Goal: Information Seeking & Learning: Check status

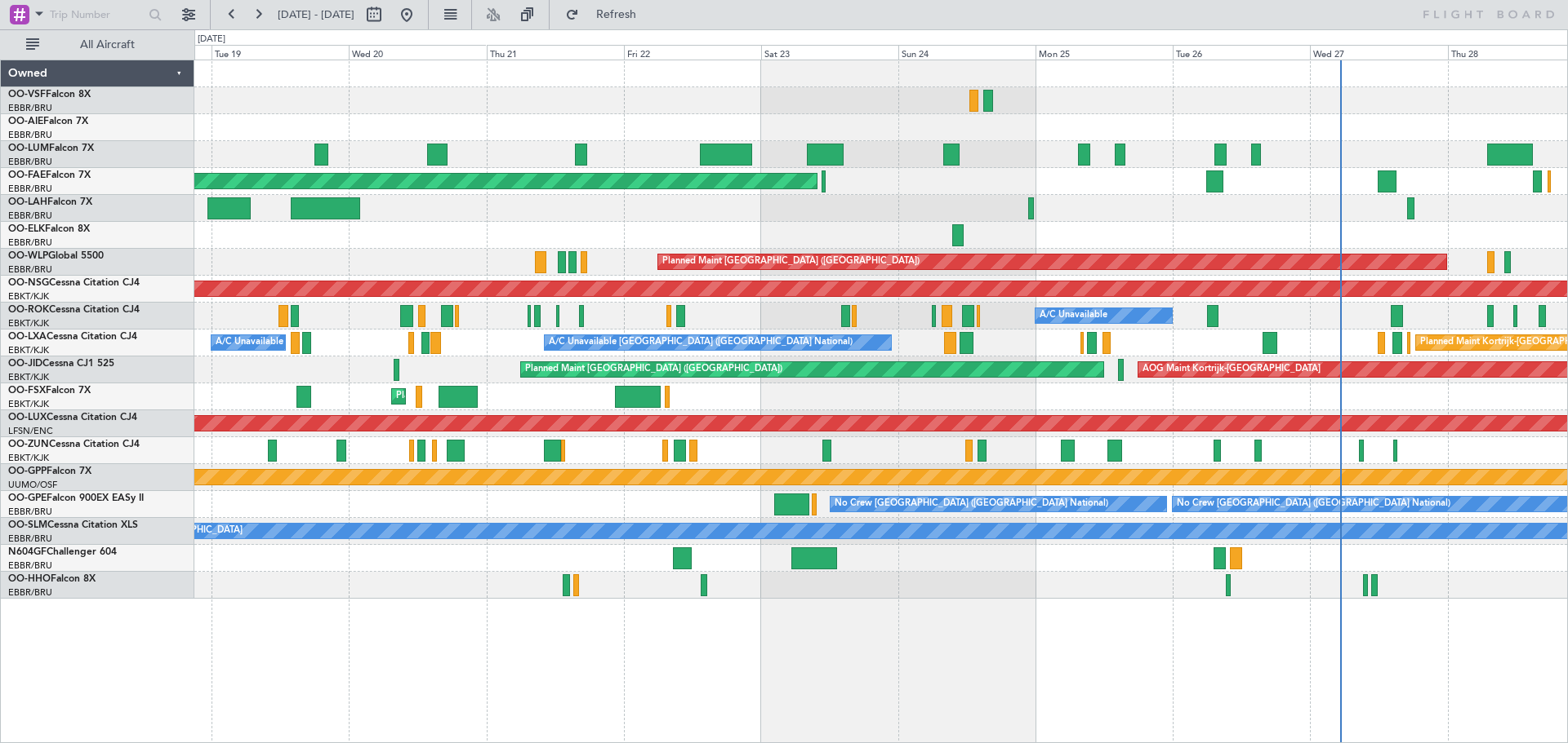
click at [1200, 197] on div at bounding box center [880, 208] width 1372 height 27
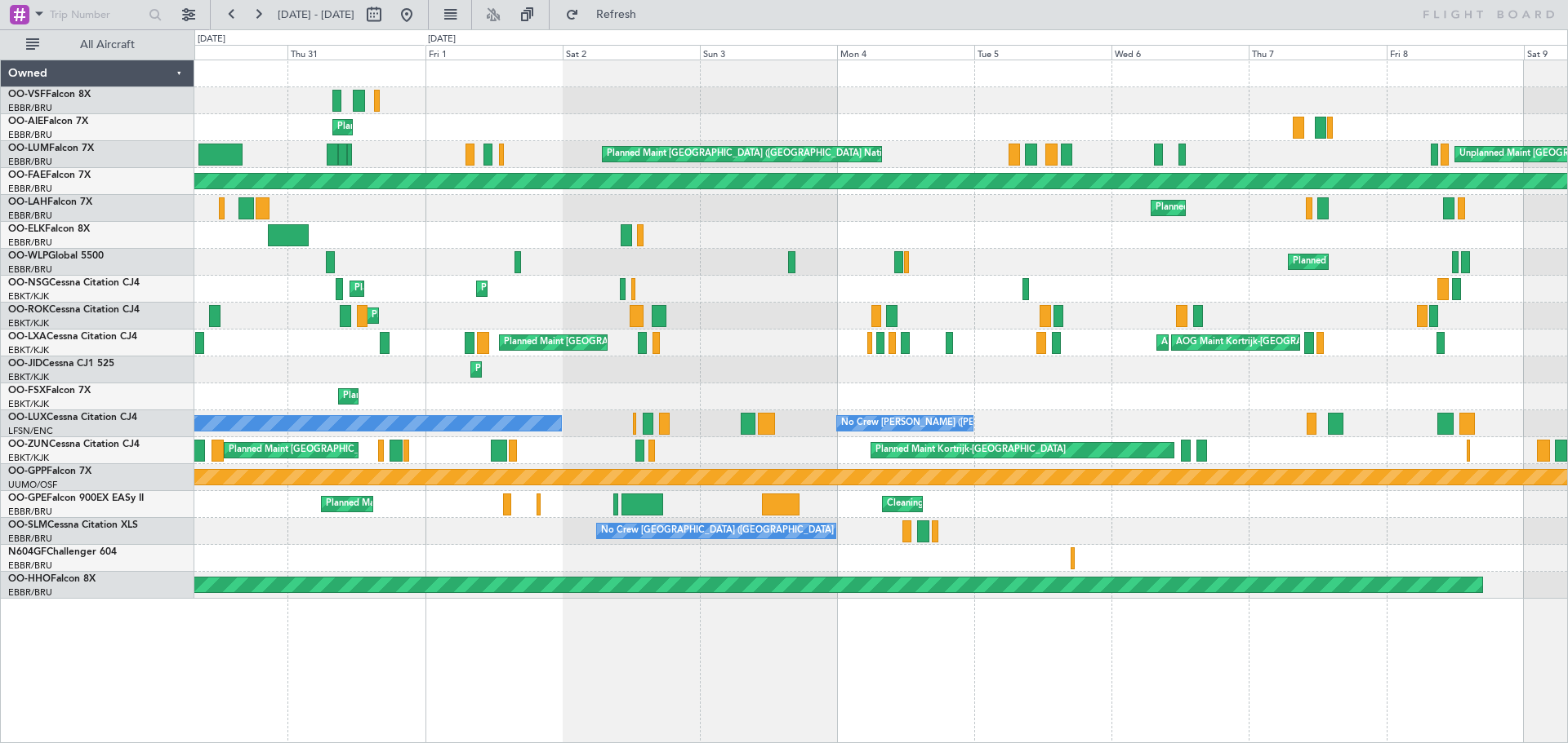
click at [972, 244] on div at bounding box center [880, 235] width 1372 height 27
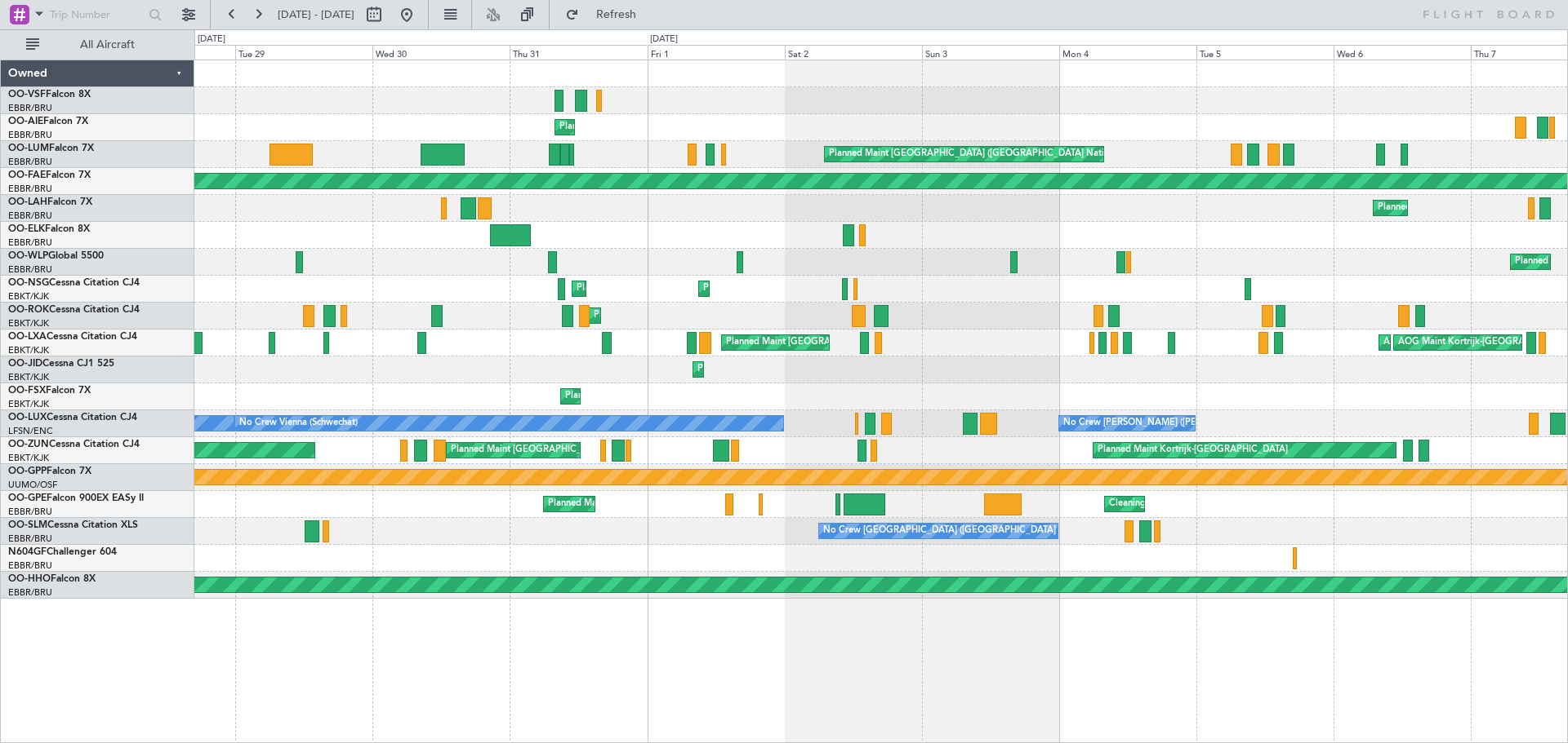
click at [670, 250] on div "Planned Maint [GEOGRAPHIC_DATA] ([GEOGRAPHIC_DATA] National) Planned Maint [GEO…" at bounding box center [880, 329] width 1372 height 539
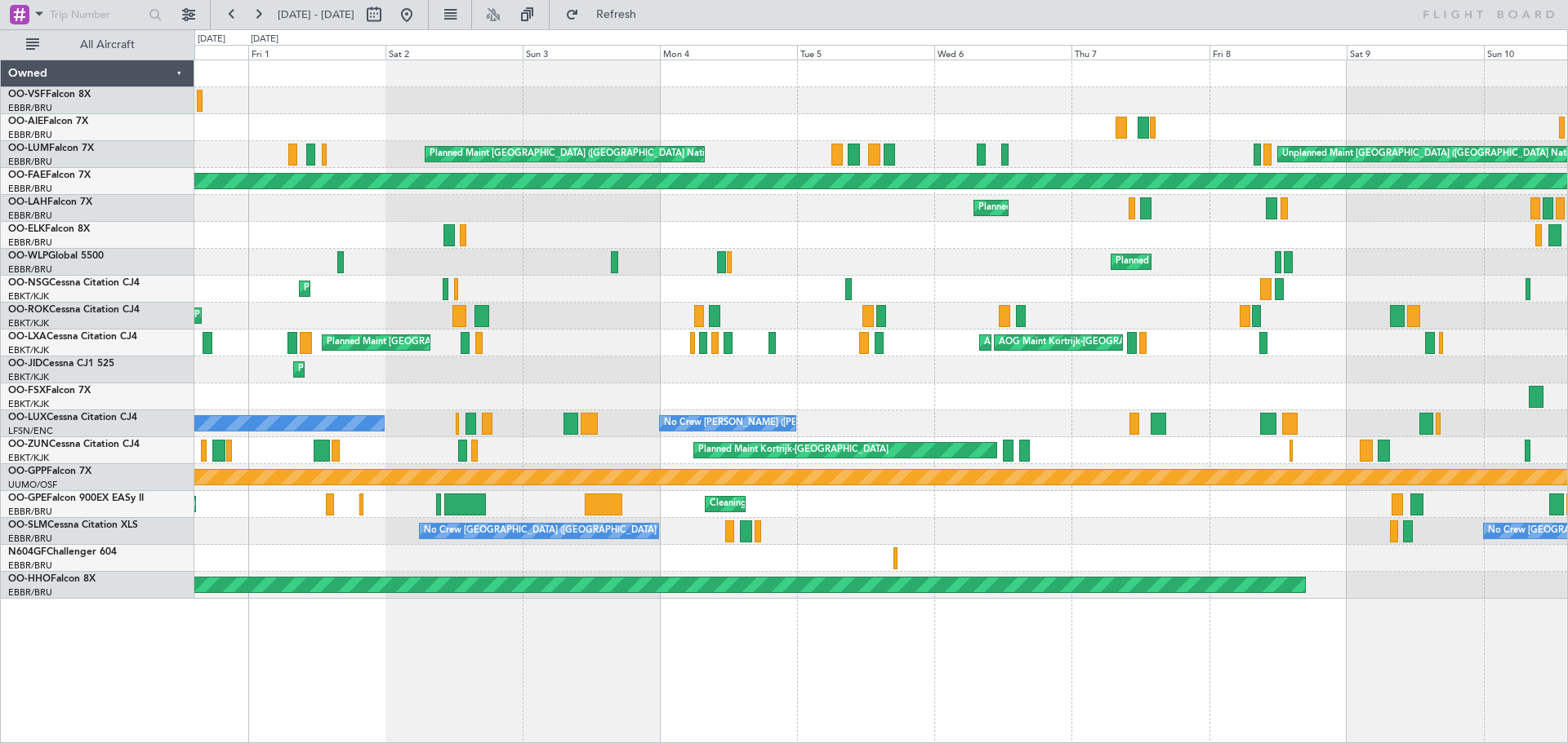
click at [626, 234] on div "Planned Maint [GEOGRAPHIC_DATA] ([GEOGRAPHIC_DATA] National) Planned Maint [GEO…" at bounding box center [880, 329] width 1372 height 539
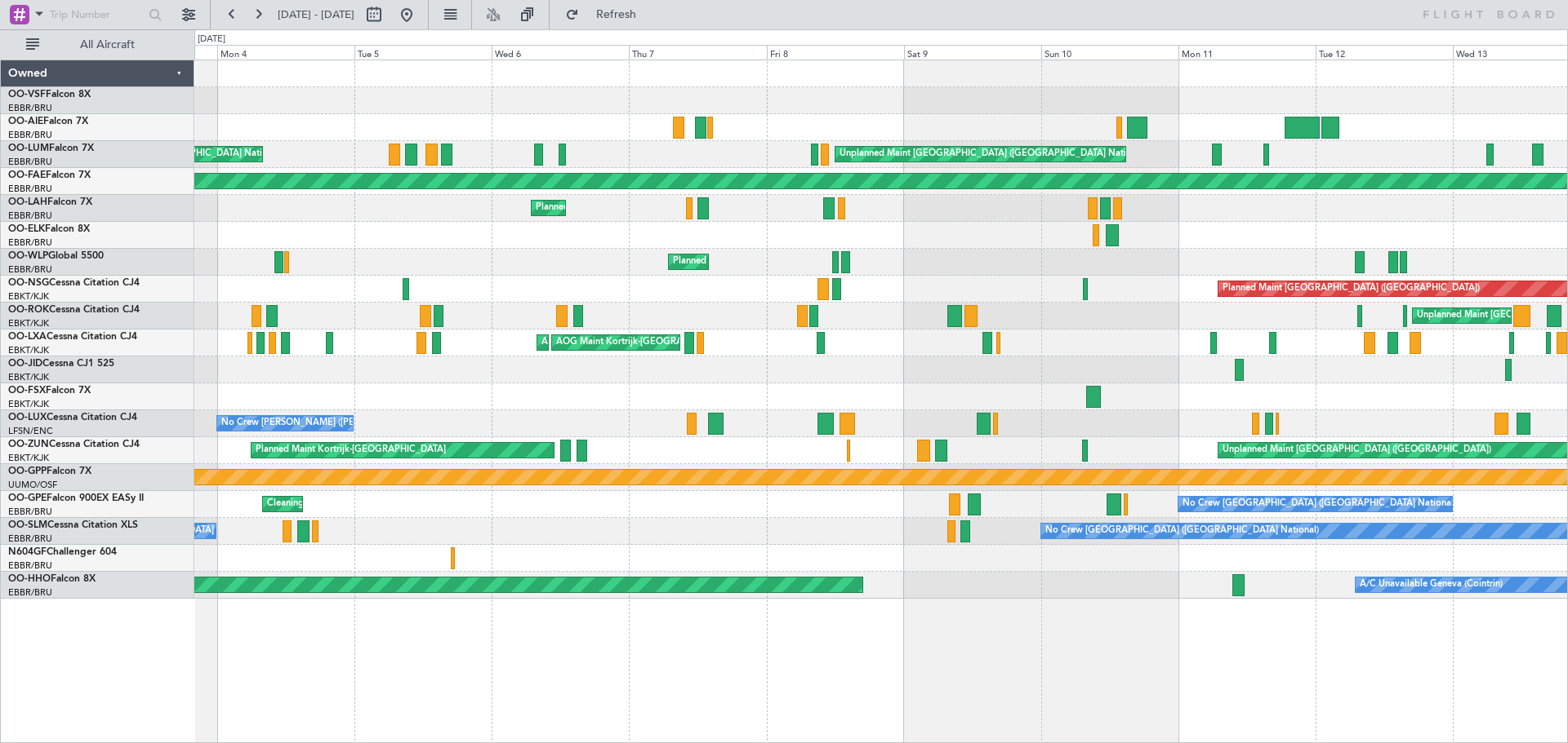
click at [569, 265] on div "Planned Maint [GEOGRAPHIC_DATA] ([GEOGRAPHIC_DATA] National) Unplanned Maint [G…" at bounding box center [880, 329] width 1372 height 539
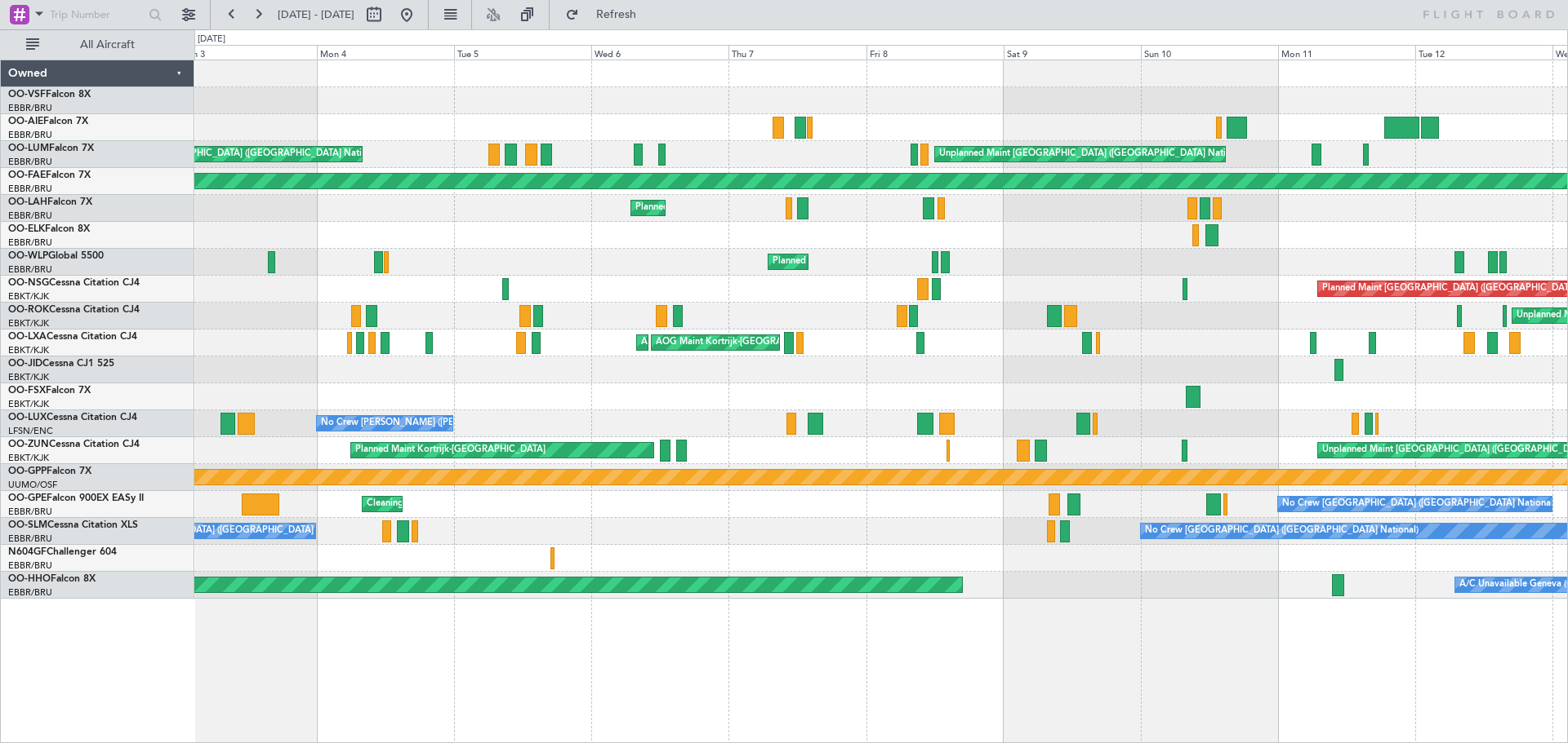
click at [743, 395] on div at bounding box center [880, 397] width 1372 height 27
click at [419, 18] on button at bounding box center [406, 14] width 26 height 26
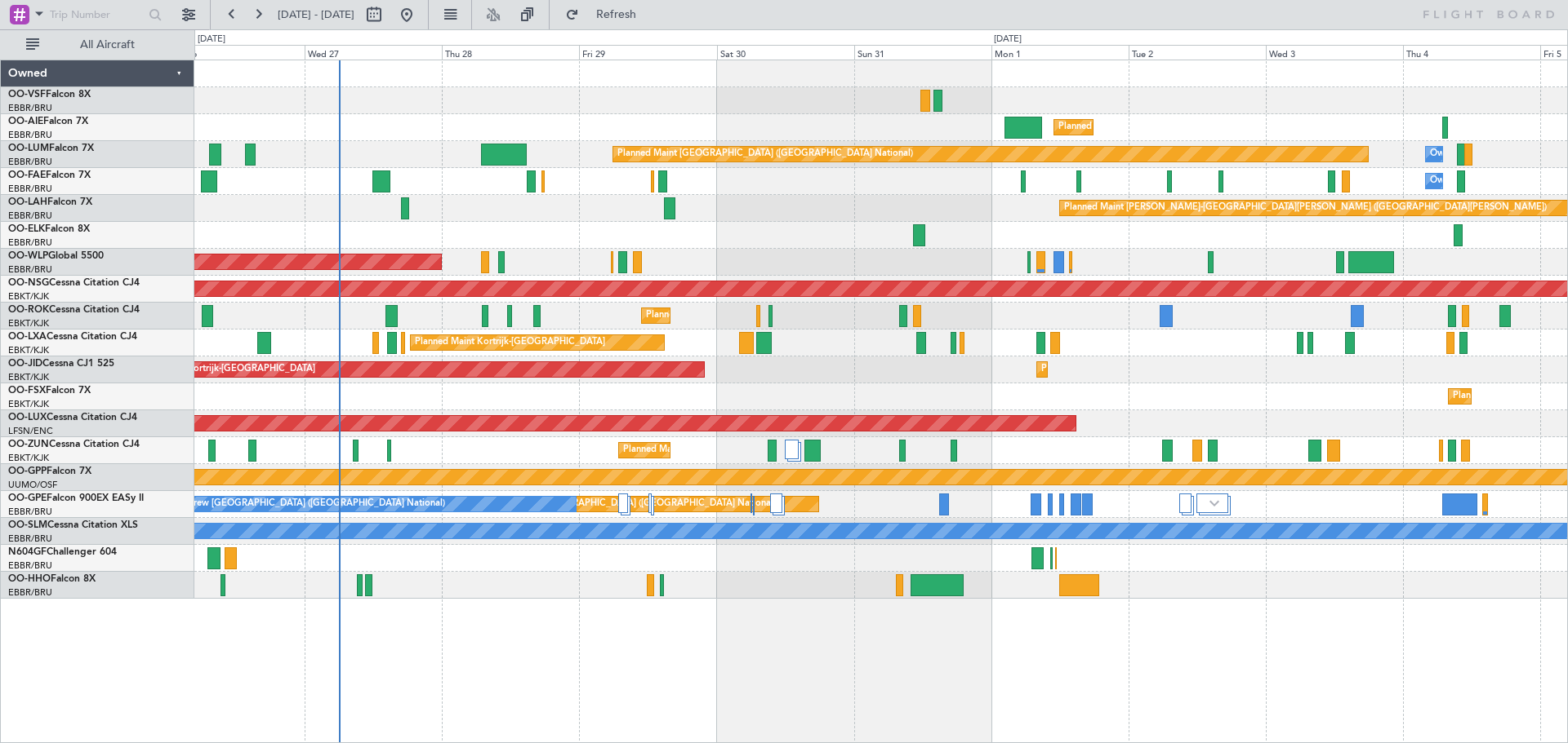
click at [678, 392] on div "Planned Maint Kortrijk-[GEOGRAPHIC_DATA]" at bounding box center [880, 397] width 1372 height 27
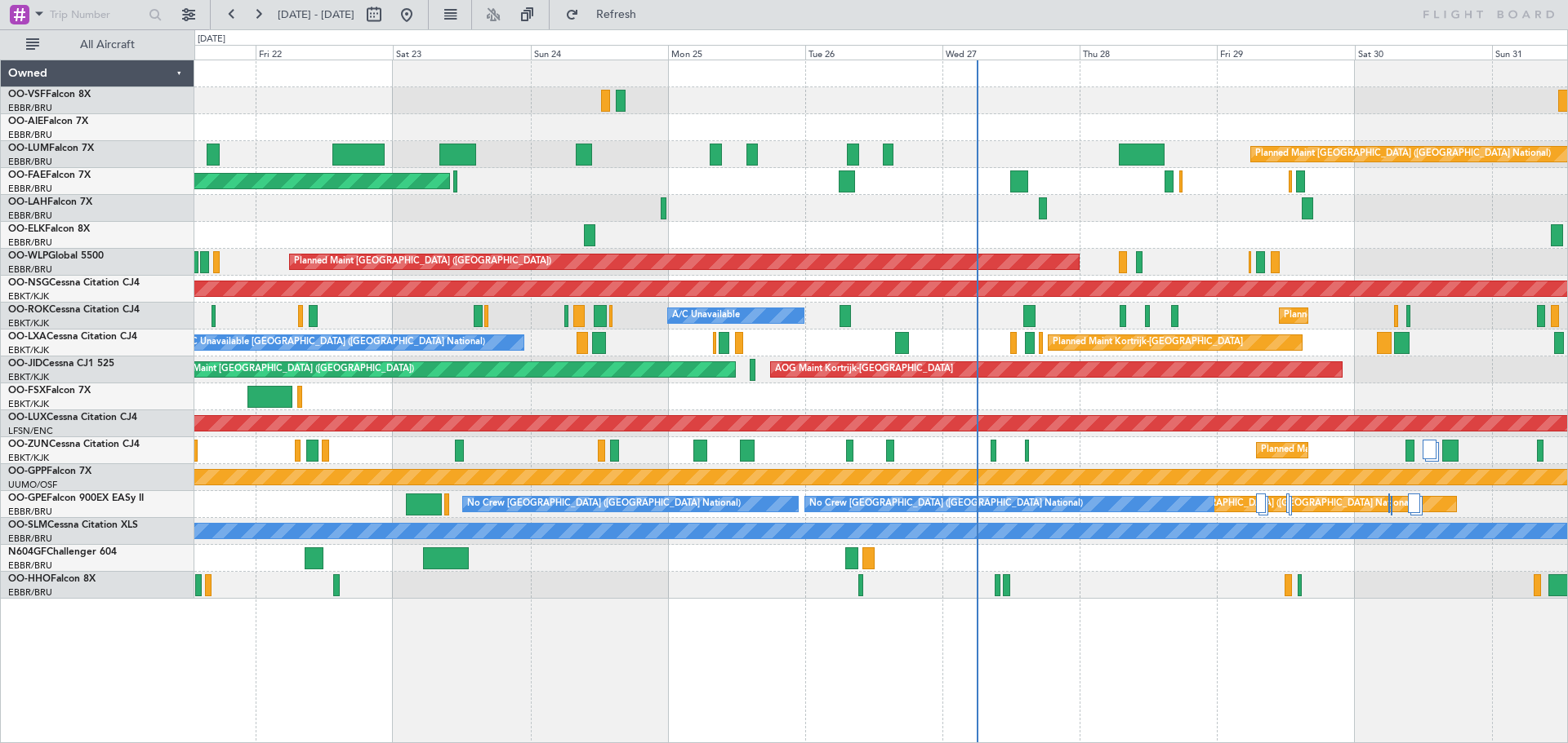
click at [1032, 404] on div "Planned Maint Kortrijk-[GEOGRAPHIC_DATA]" at bounding box center [880, 397] width 1372 height 27
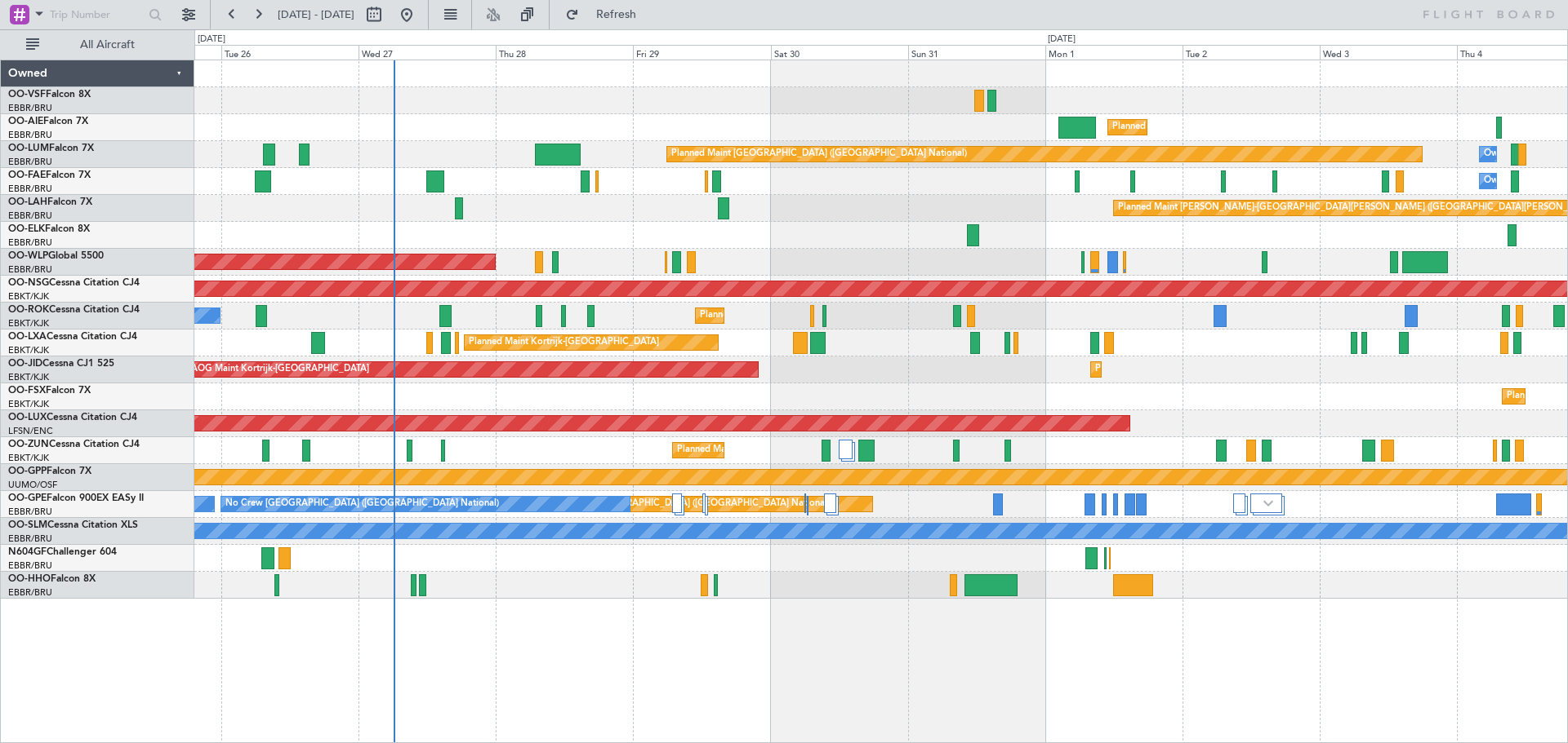
click at [783, 668] on div "Planned Maint [GEOGRAPHIC_DATA] ([GEOGRAPHIC_DATA]) Planned Maint [GEOGRAPHIC_D…" at bounding box center [880, 401] width 1373 height 684
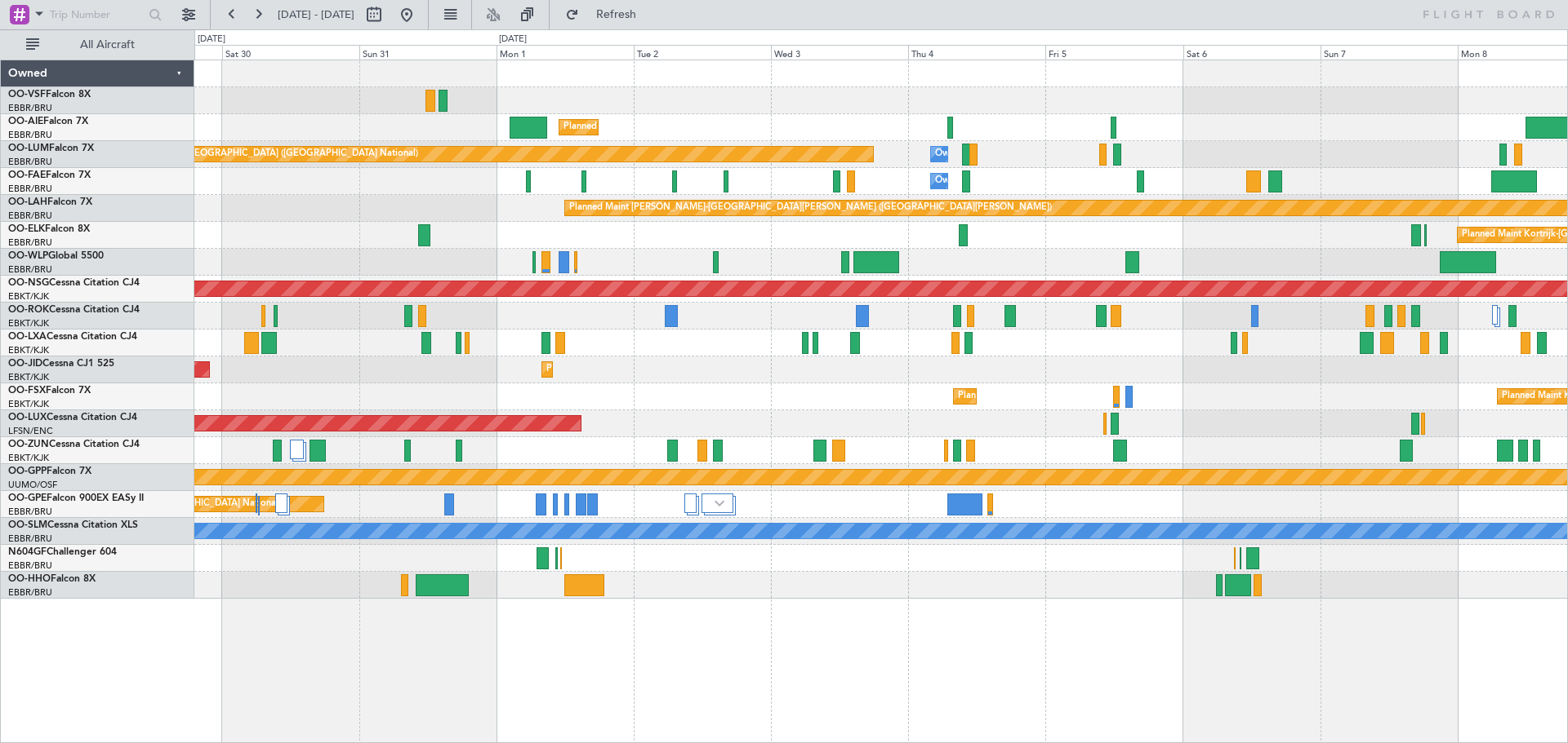
click at [867, 647] on div "Planned Maint [GEOGRAPHIC_DATA] ([GEOGRAPHIC_DATA]) Planned Maint [GEOGRAPHIC_D…" at bounding box center [880, 401] width 1373 height 684
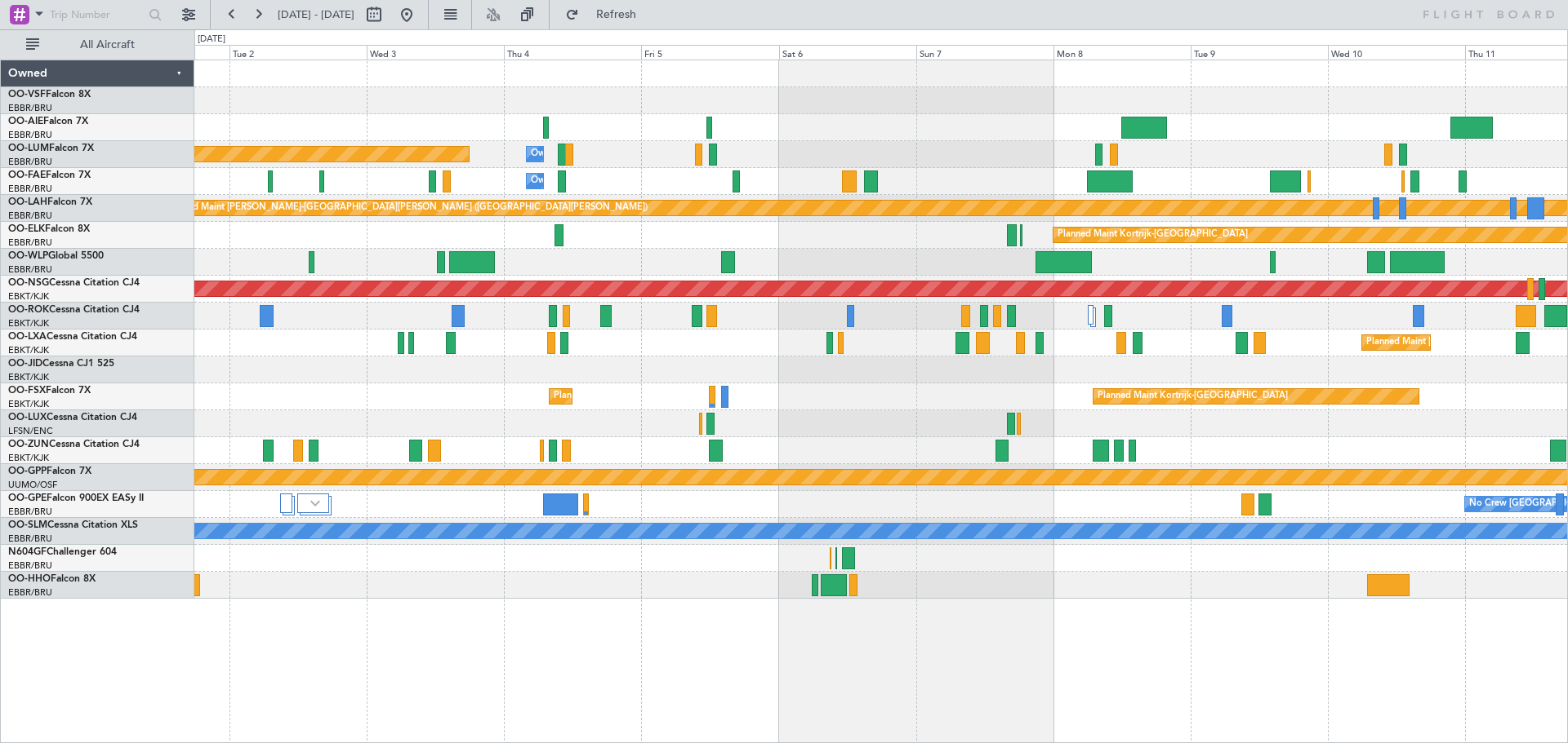
click at [955, 650] on div "Planned Maint [GEOGRAPHIC_DATA] ([GEOGRAPHIC_DATA]) Planned Maint [GEOGRAPHIC_D…" at bounding box center [880, 401] width 1373 height 684
click at [419, 14] on button at bounding box center [406, 14] width 26 height 26
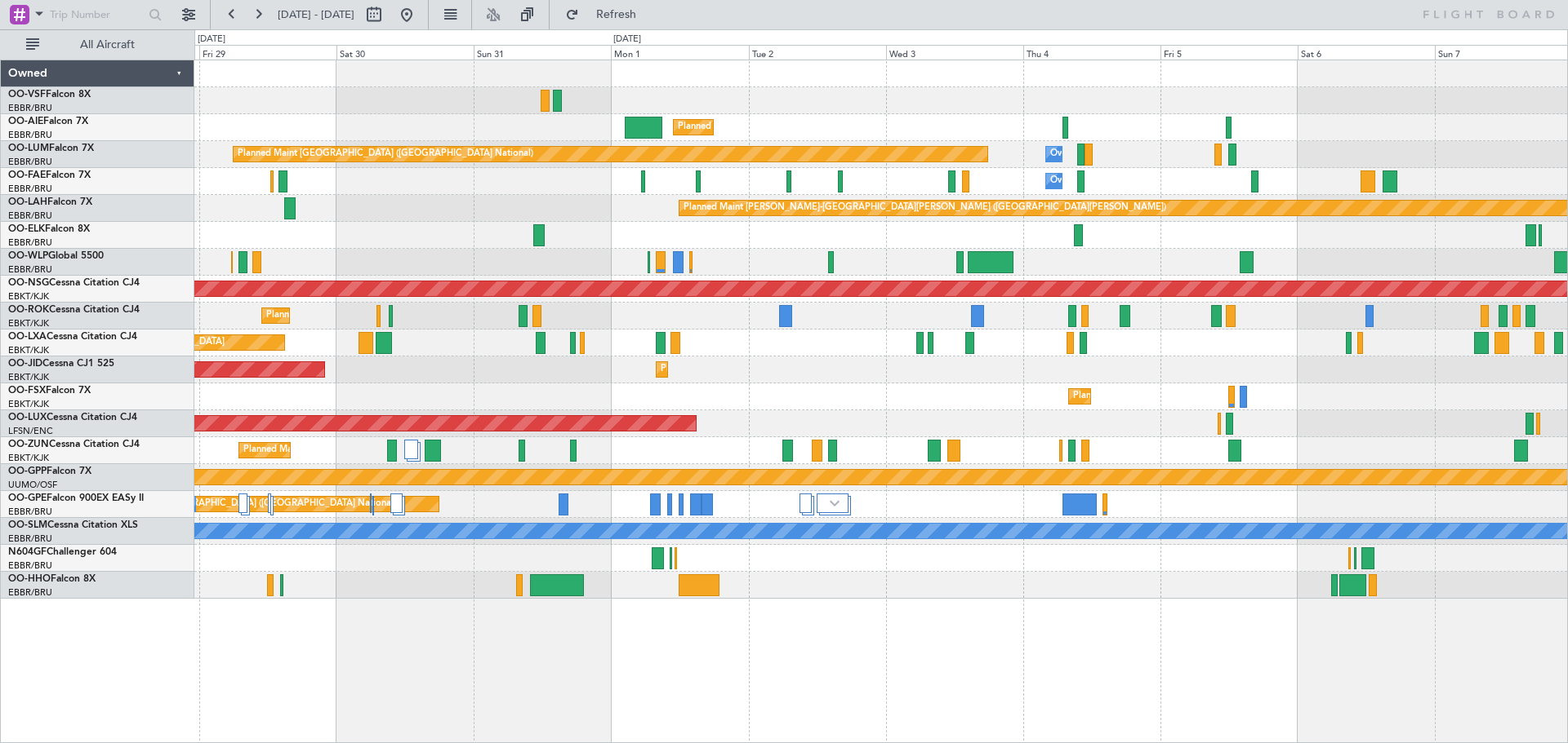
click at [505, 379] on div "AOG Maint Kortrijk-[GEOGRAPHIC_DATA] Planned Maint [GEOGRAPHIC_DATA]-[GEOGRAPHI…" at bounding box center [880, 370] width 1372 height 27
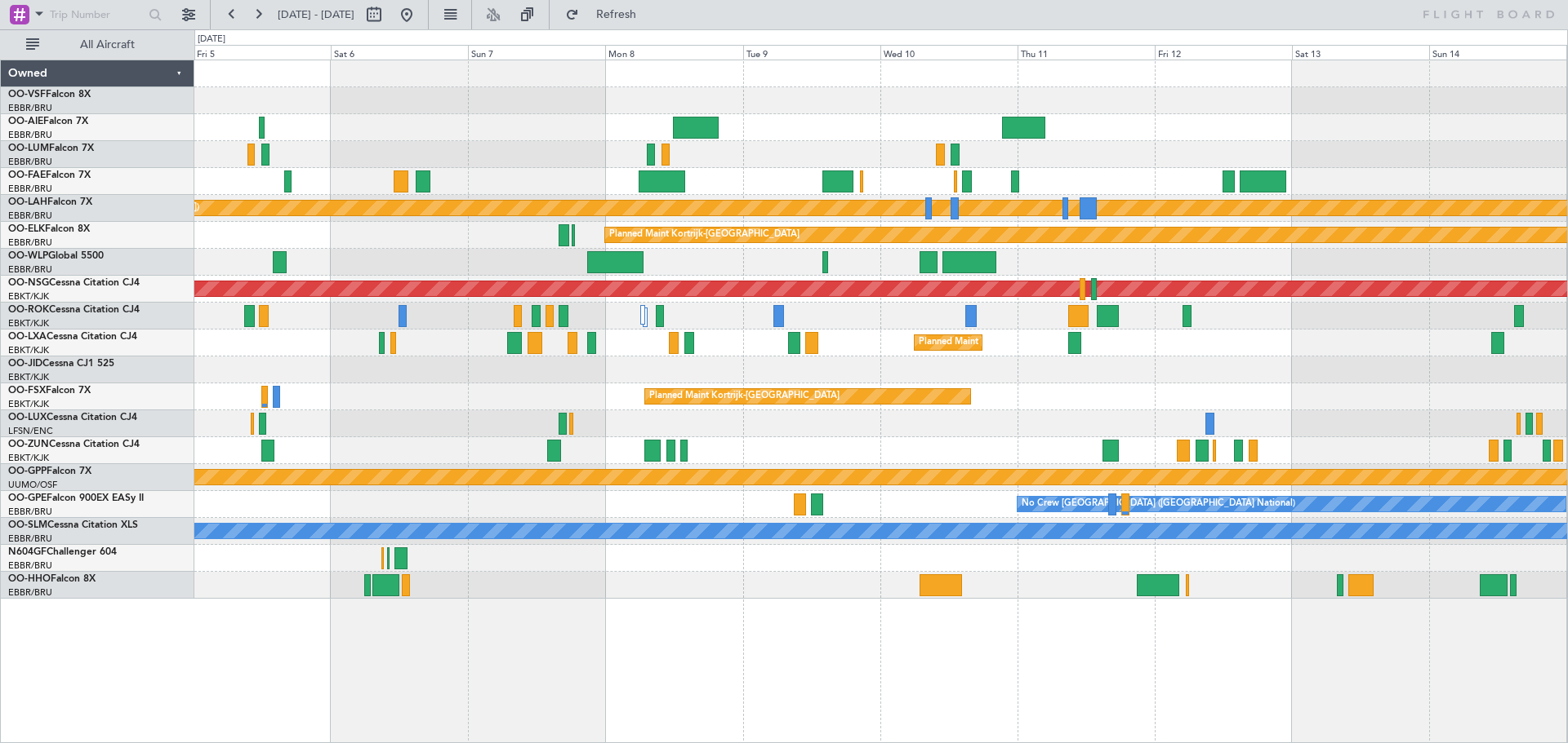
click at [458, 365] on div "Owner Melsbroek Air Base Planned Maint [GEOGRAPHIC_DATA] ([GEOGRAPHIC_DATA]) Ow…" at bounding box center [880, 329] width 1372 height 539
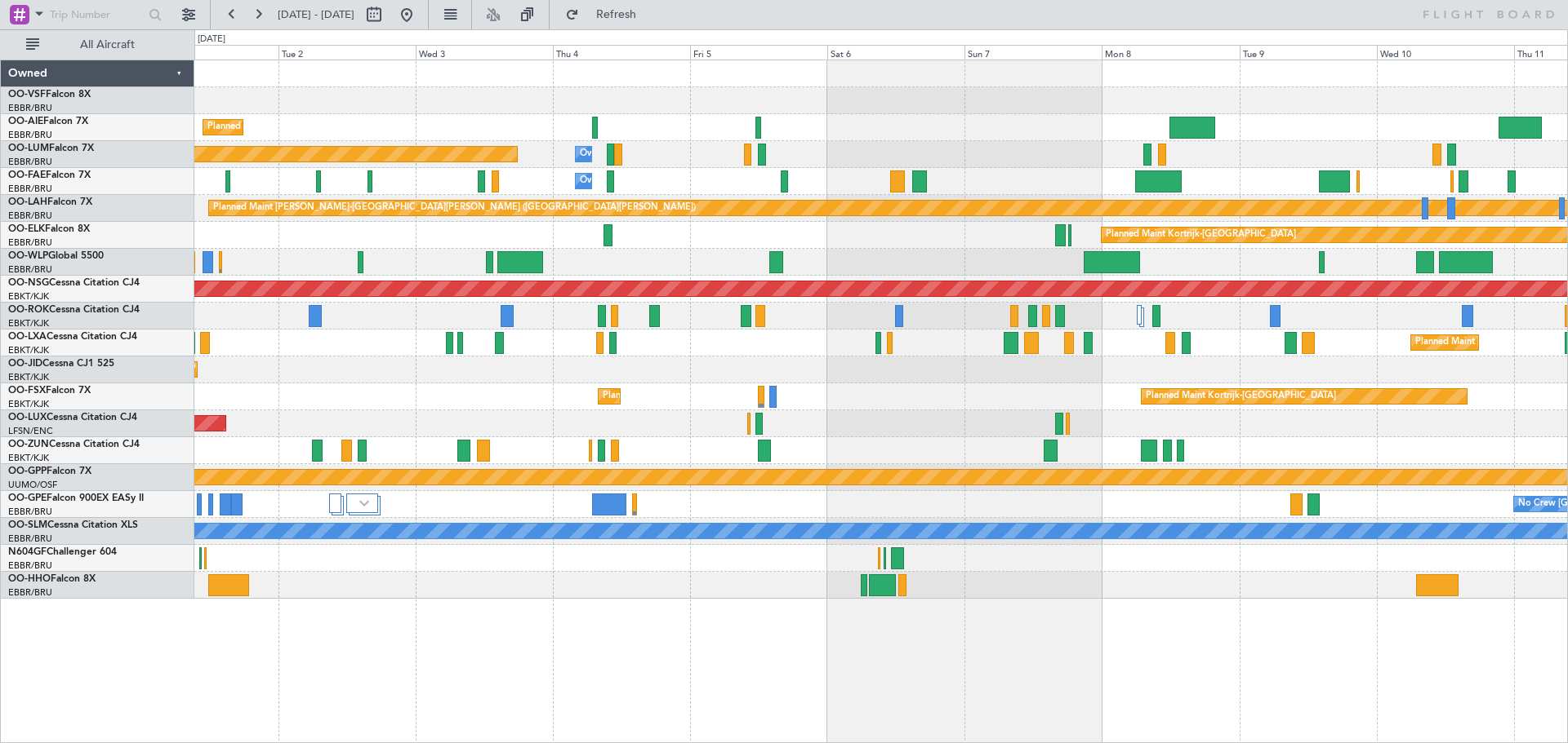
click at [976, 452] on div "Planned Maint [GEOGRAPHIC_DATA] ([GEOGRAPHIC_DATA]) Owner [GEOGRAPHIC_DATA] Pla…" at bounding box center [880, 329] width 1372 height 539
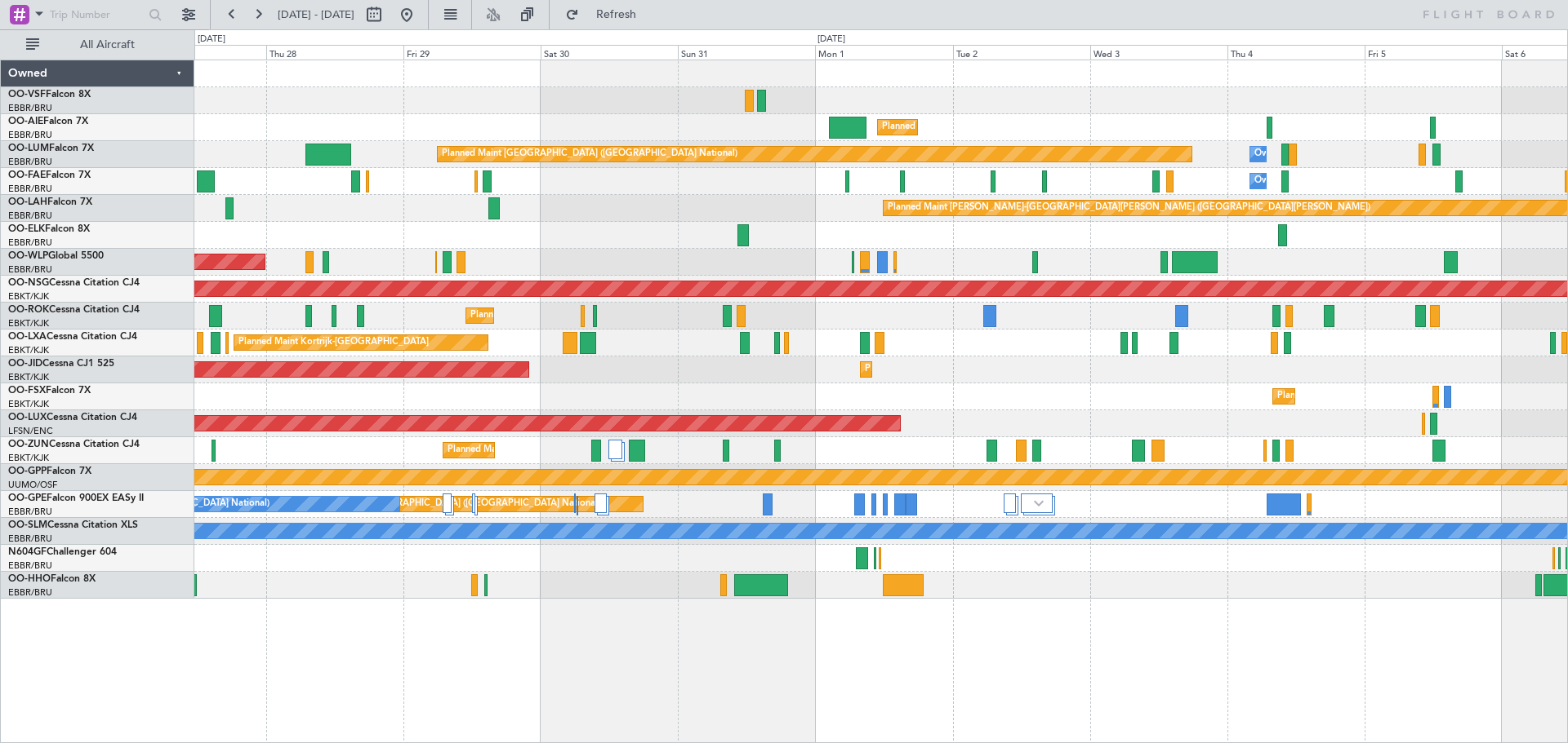
click at [1139, 395] on div "Planned Maint Kortrijk-[GEOGRAPHIC_DATA] Planned Maint [GEOGRAPHIC_DATA]-[GEOGR…" at bounding box center [880, 397] width 1372 height 27
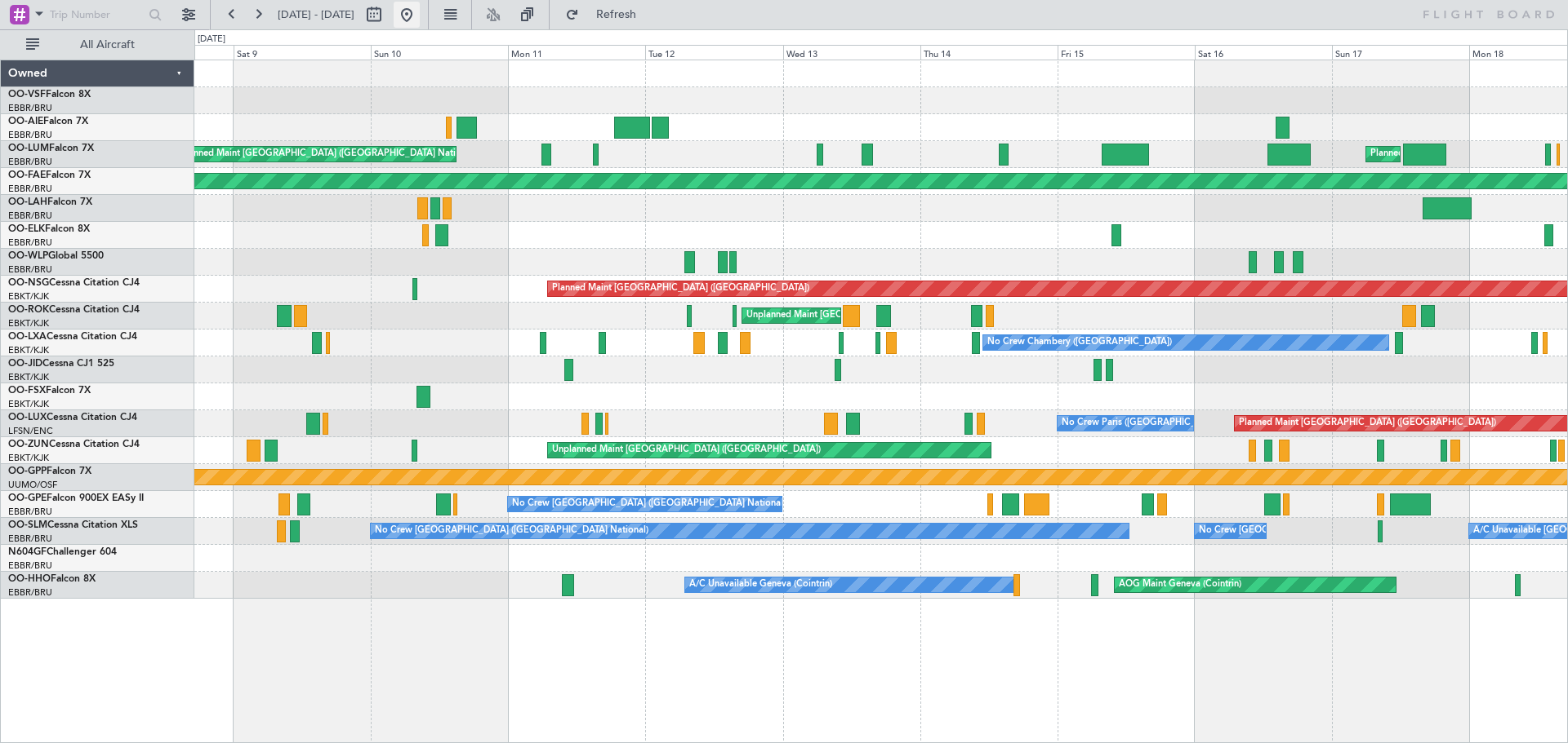
click at [419, 11] on button at bounding box center [406, 14] width 26 height 26
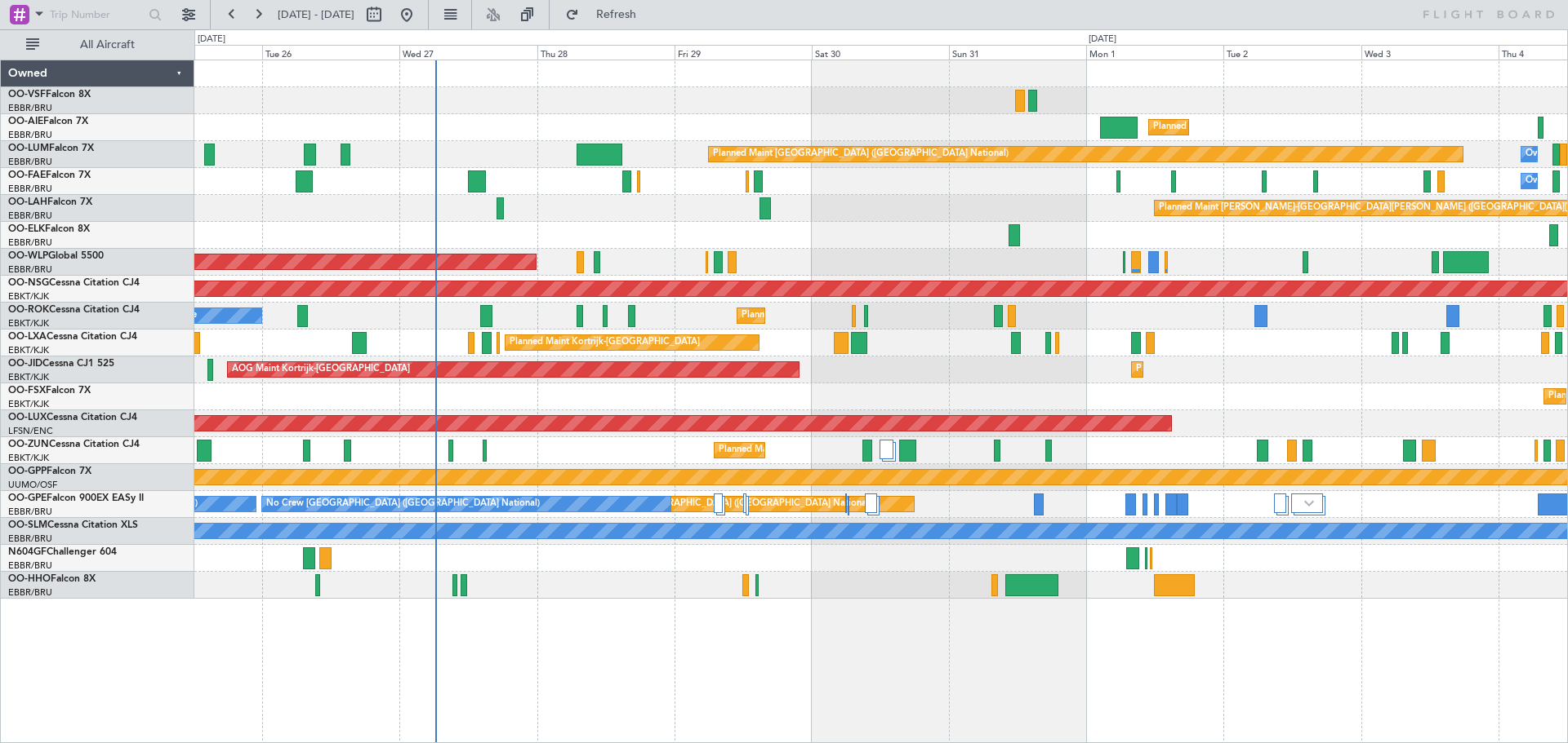
click at [508, 123] on div "Planned Maint [GEOGRAPHIC_DATA] ([GEOGRAPHIC_DATA]) Planned Maint [GEOGRAPHIC_D…" at bounding box center [880, 329] width 1372 height 539
